Goal: Task Accomplishment & Management: Use online tool/utility

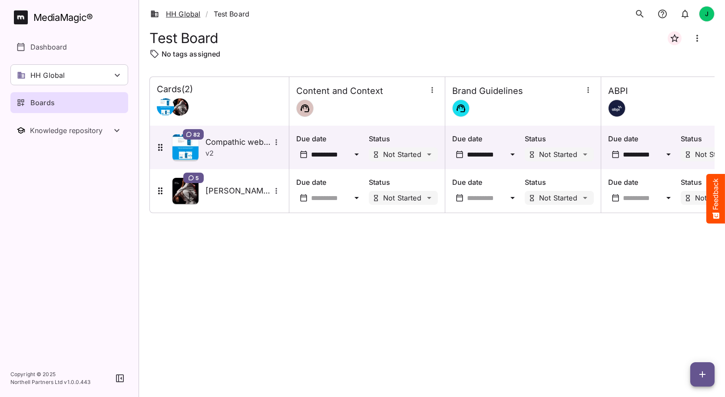
click at [177, 15] on link "HH Global" at bounding box center [175, 14] width 50 height 10
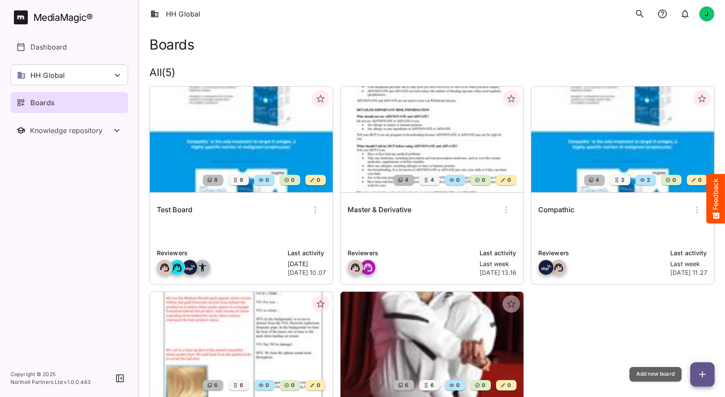
click at [701, 372] on icon "button" at bounding box center [703, 374] width 10 height 10
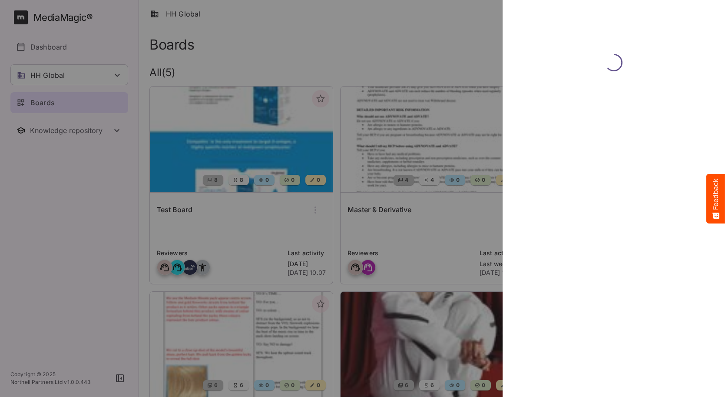
click at [676, 369] on div at bounding box center [614, 198] width 216 height 397
click at [708, 354] on div at bounding box center [614, 198] width 216 height 397
click at [638, 309] on div at bounding box center [614, 198] width 216 height 397
click at [594, 351] on div at bounding box center [614, 198] width 216 height 397
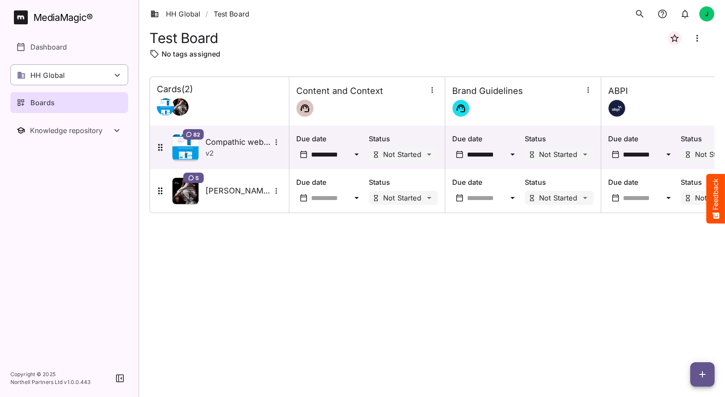
click at [119, 73] on icon at bounding box center [117, 75] width 10 height 10
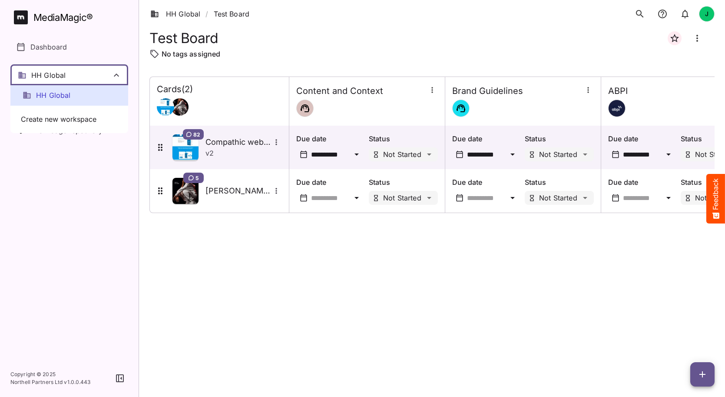
click at [59, 95] on span "HH Global" at bounding box center [53, 95] width 35 height 10
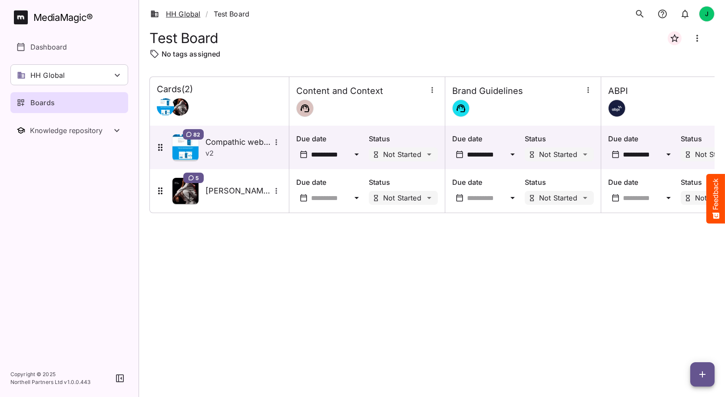
click at [176, 14] on link "HH Global" at bounding box center [175, 14] width 50 height 10
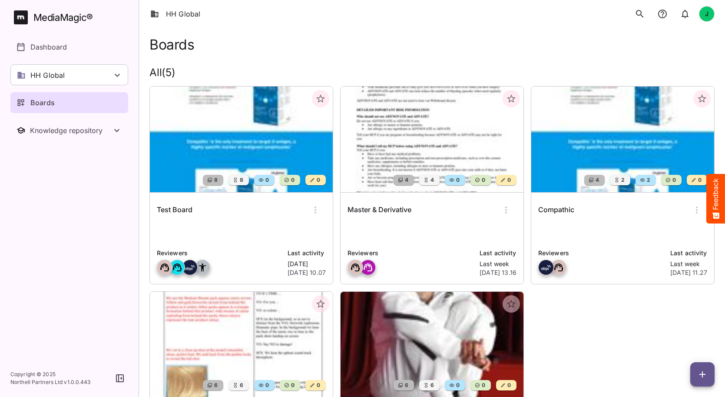
click at [260, 168] on img at bounding box center [241, 139] width 183 height 106
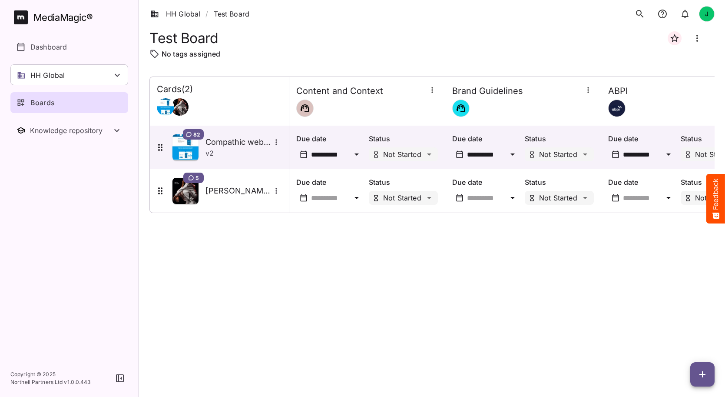
click at [698, 370] on icon "button" at bounding box center [703, 374] width 10 height 10
click at [685, 319] on p "Add new card" at bounding box center [681, 318] width 47 height 10
click at [701, 372] on icon "button" at bounding box center [703, 374] width 10 height 10
